Goal: Find specific page/section: Find specific page/section

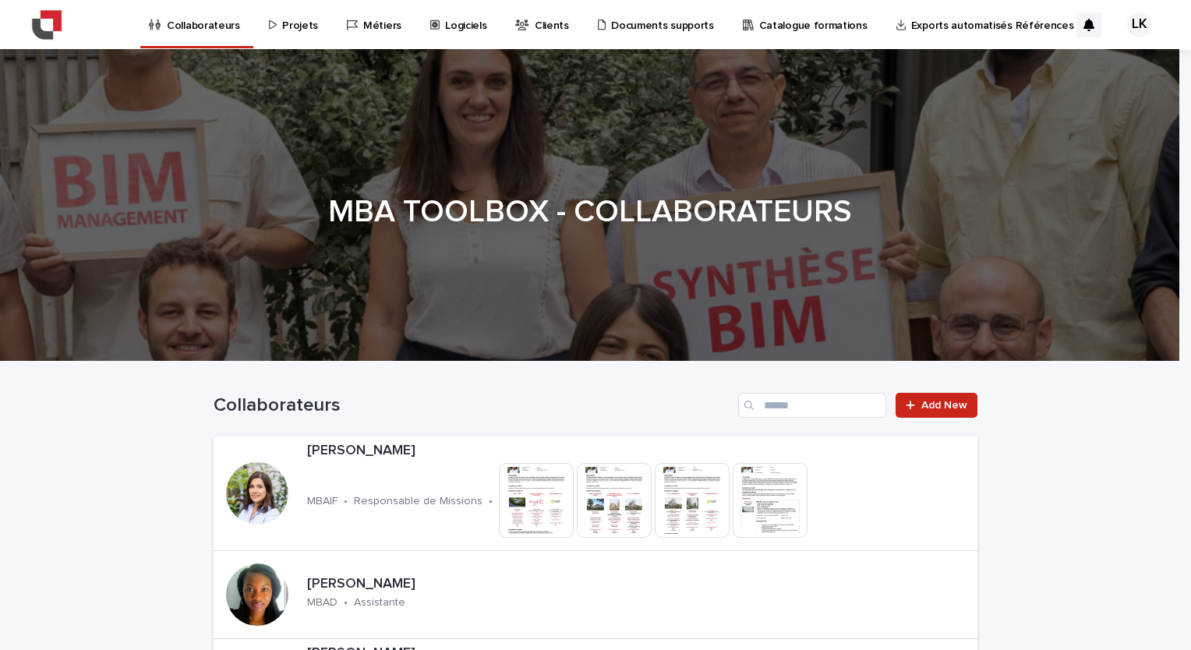
click at [283, 27] on p "Projets" at bounding box center [300, 16] width 36 height 33
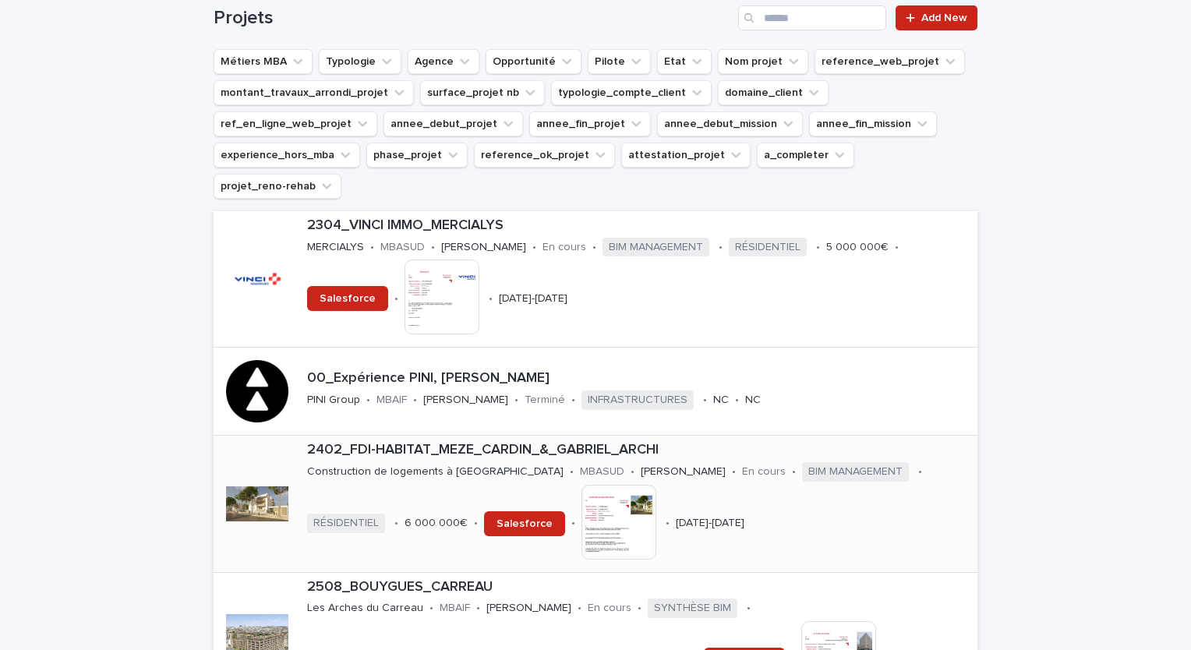
scroll to position [312, 0]
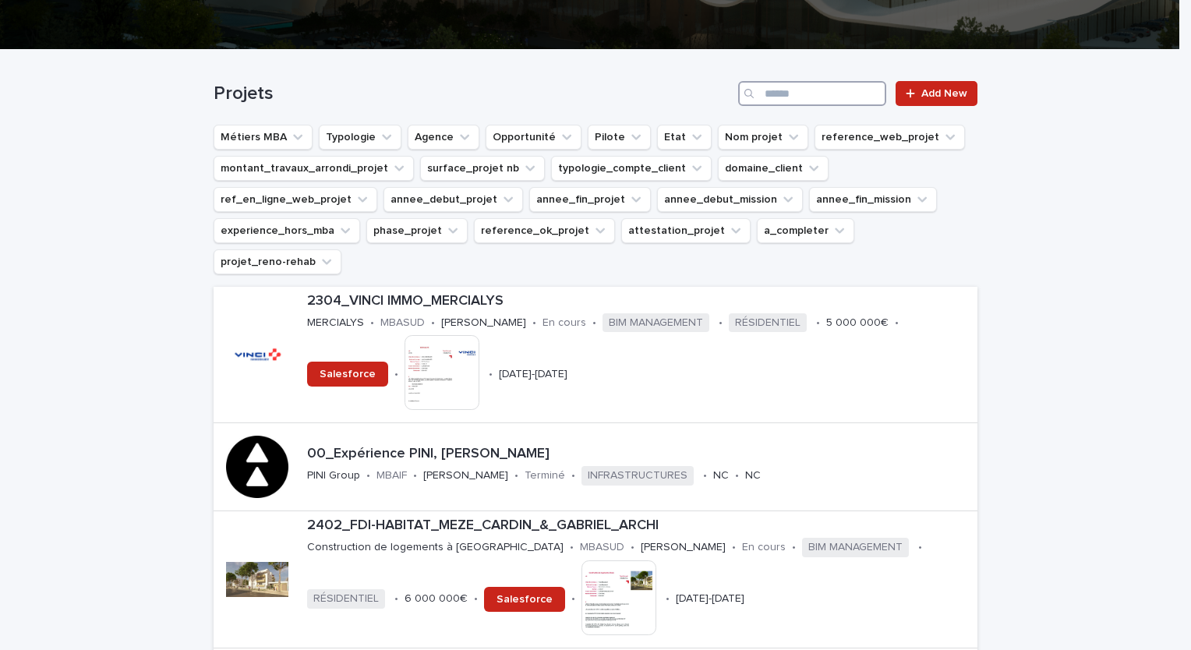
click at [801, 94] on input "Search" at bounding box center [812, 93] width 148 height 25
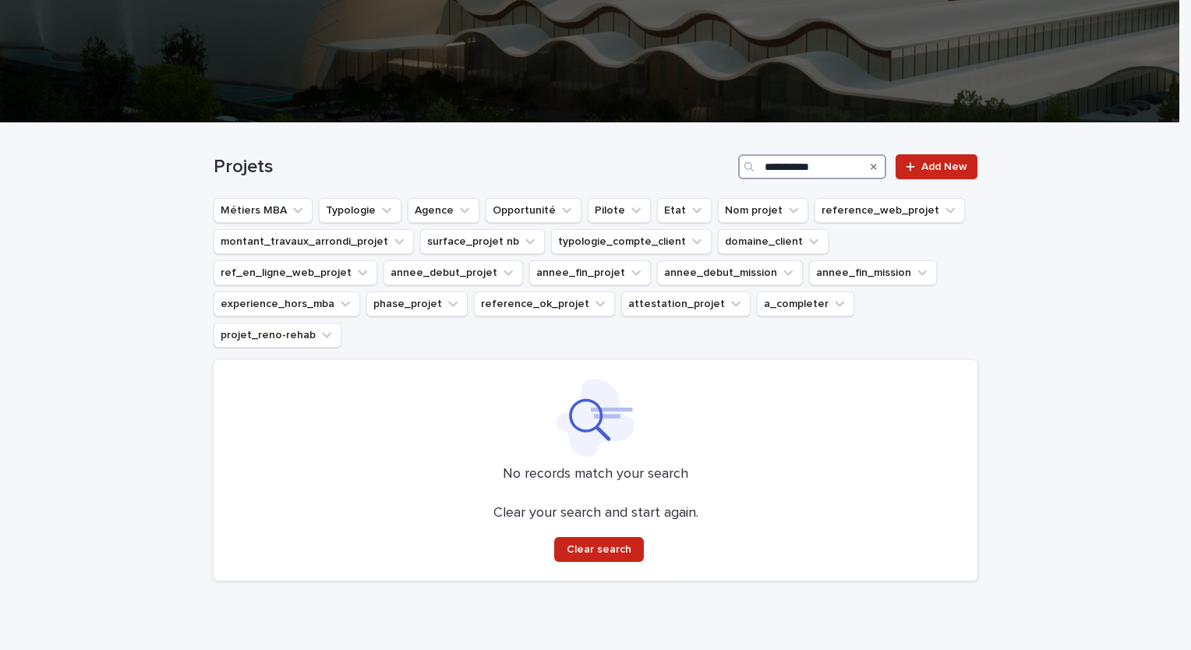
scroll to position [271, 0]
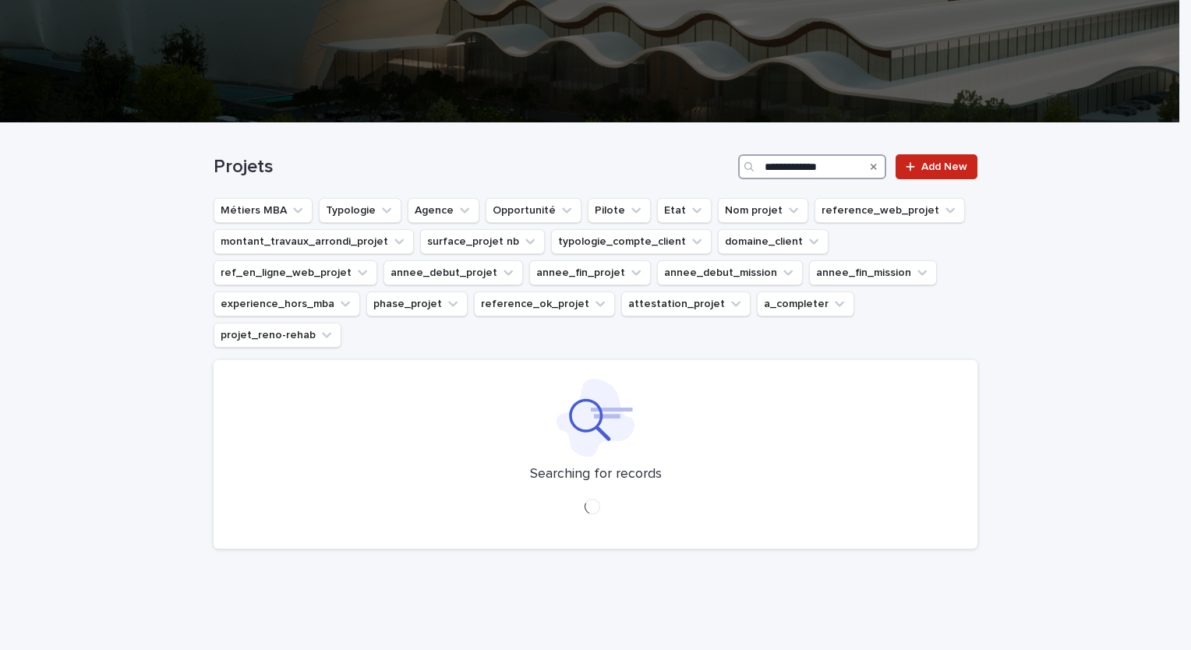
scroll to position [271, 0]
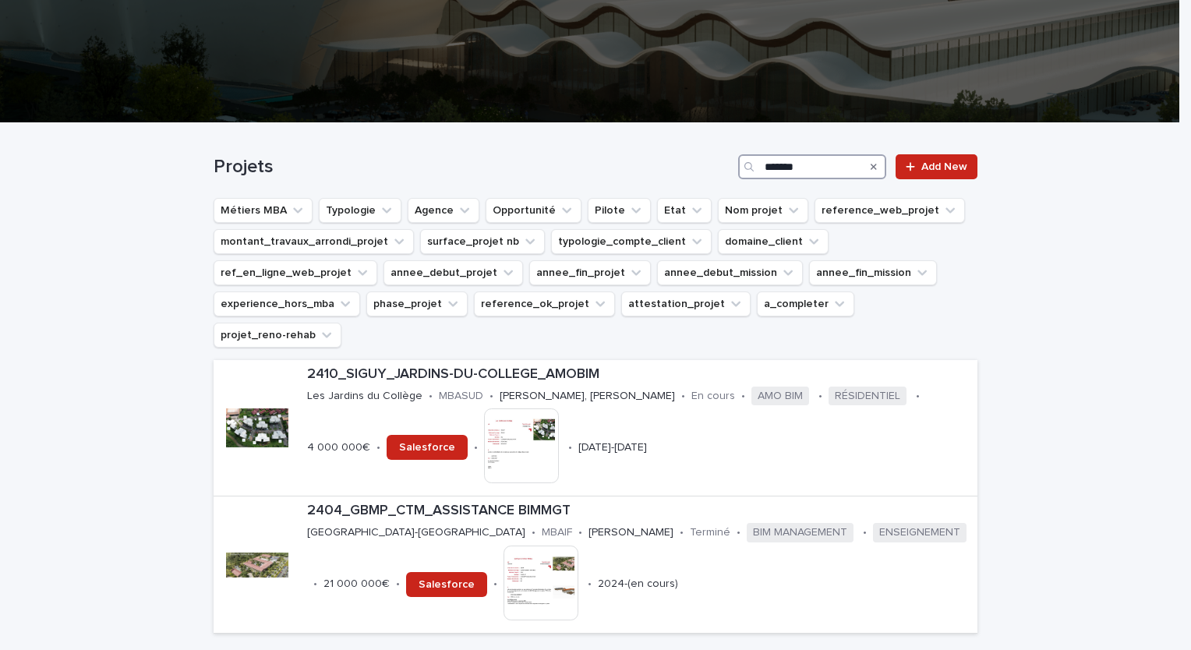
scroll to position [312, 0]
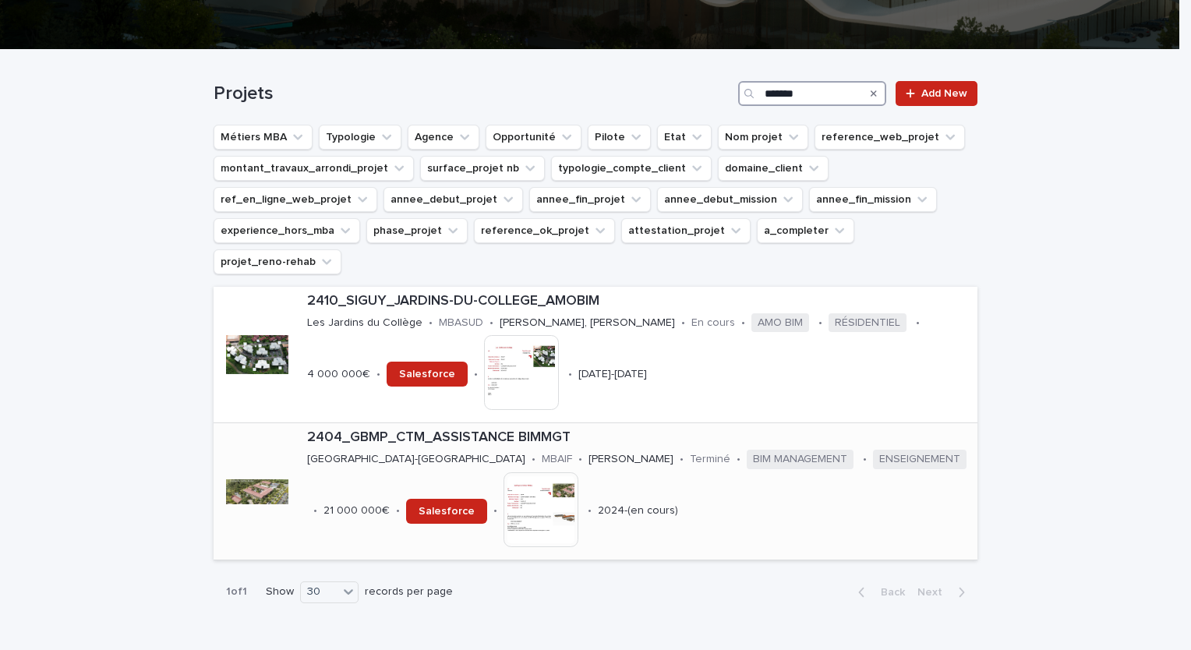
type input "*******"
click at [441, 423] on div "2404_GBMP_CTM_ASSISTANCE BIMMGT [GEOGRAPHIC_DATA] • MBAIF • [PERSON_NAME] • Ter…" at bounding box center [639, 491] width 677 height 136
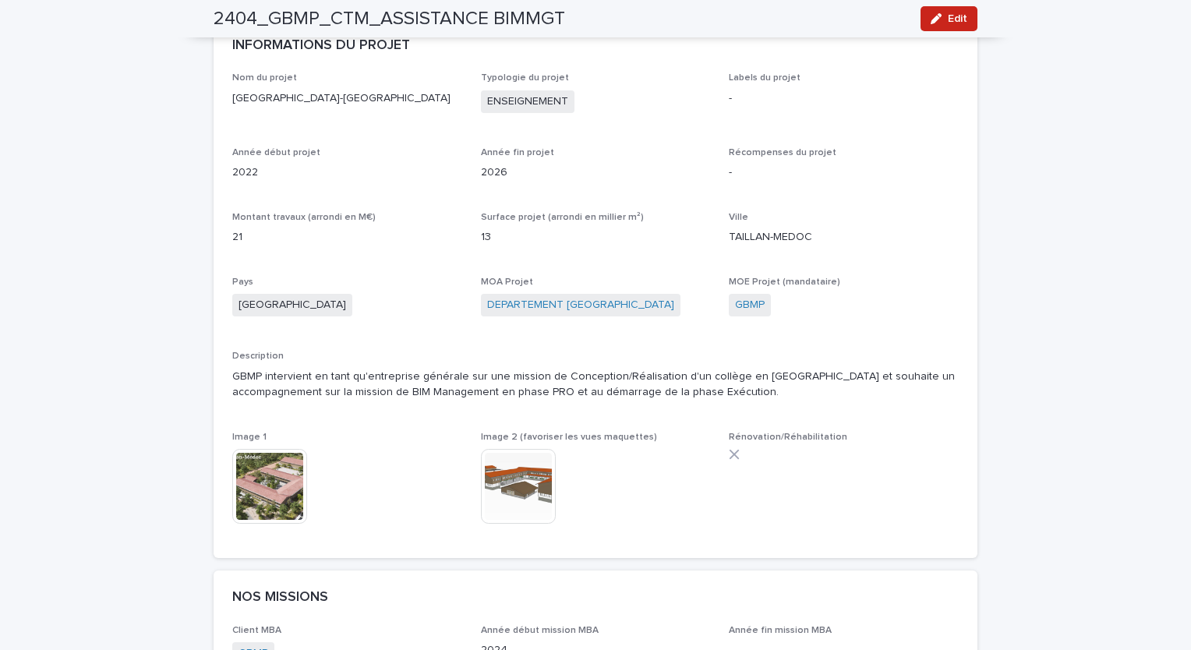
scroll to position [468, 0]
